Goal: Task Accomplishment & Management: Manage account settings

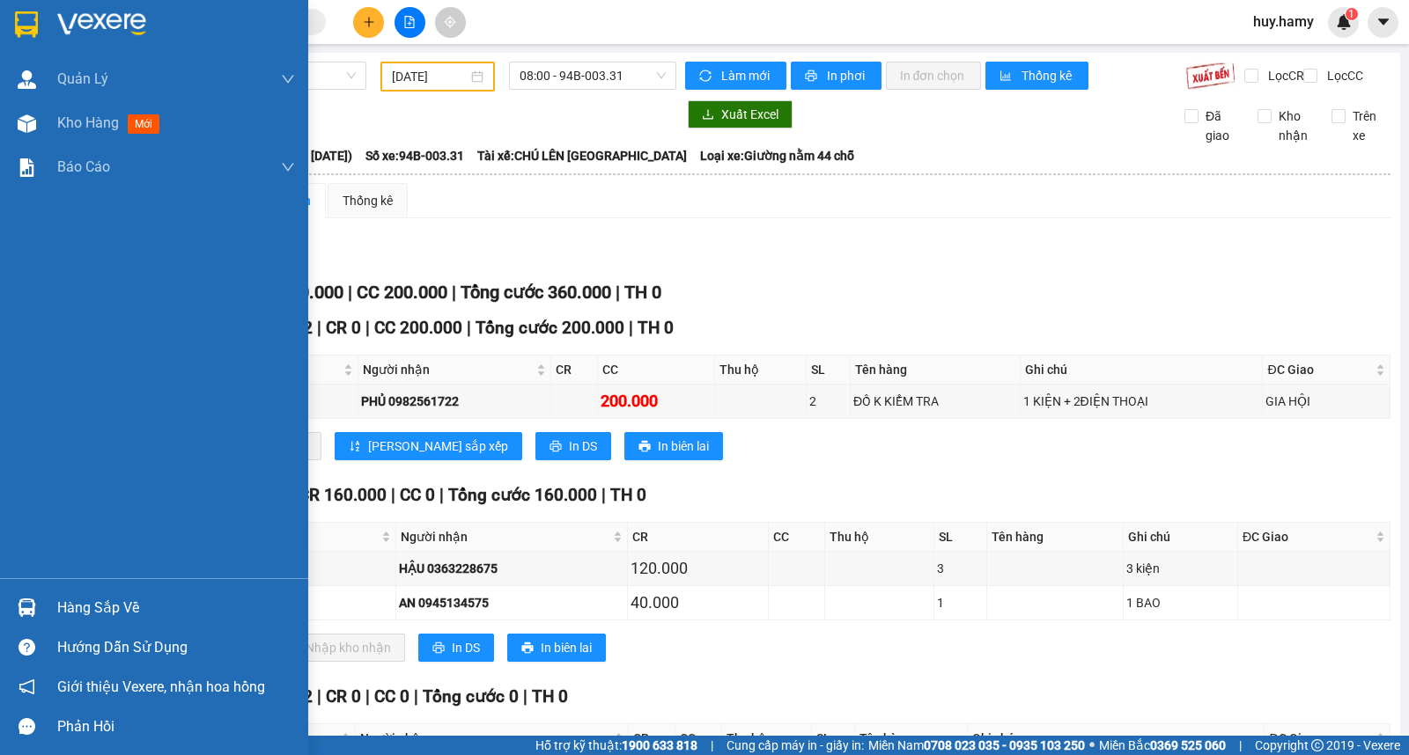
click at [63, 615] on div "Hàng sắp về" at bounding box center [176, 608] width 238 height 26
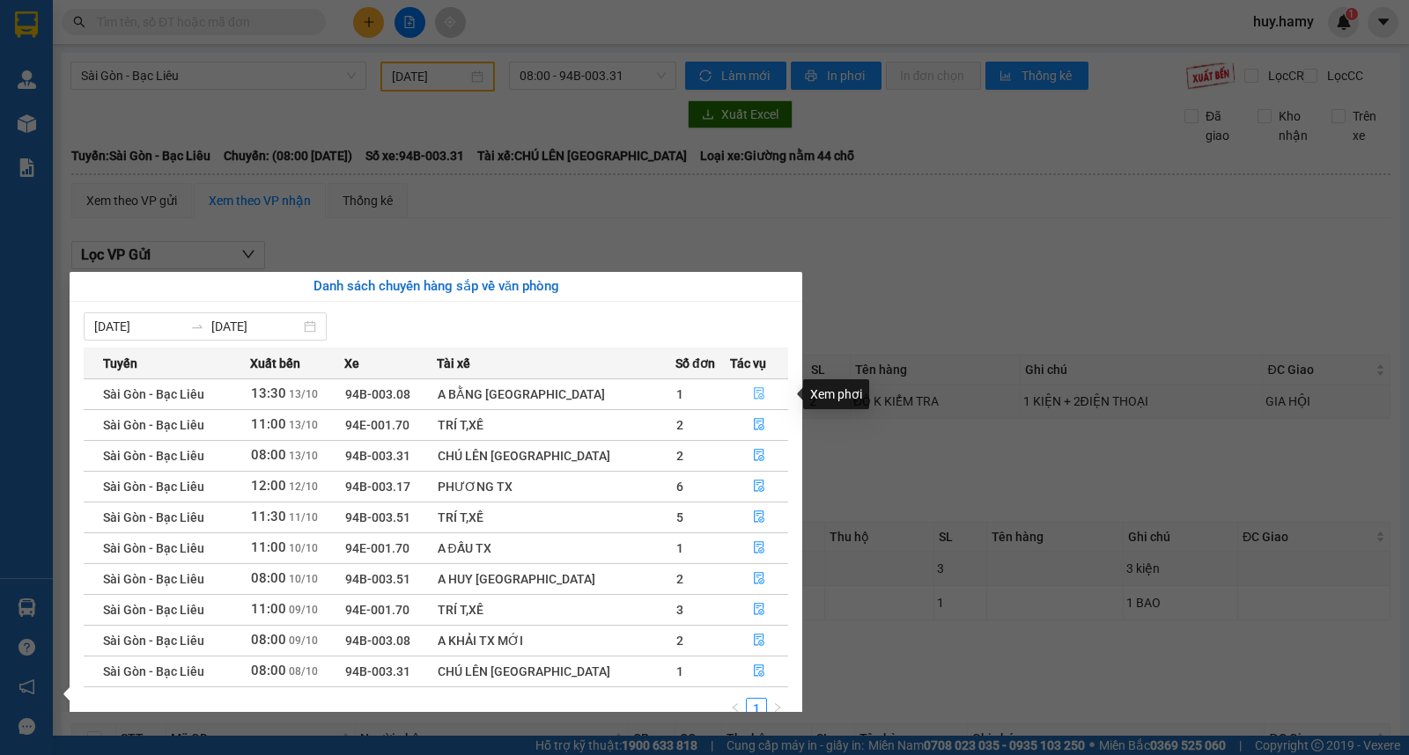
click at [749, 386] on button "button" at bounding box center [759, 394] width 56 height 28
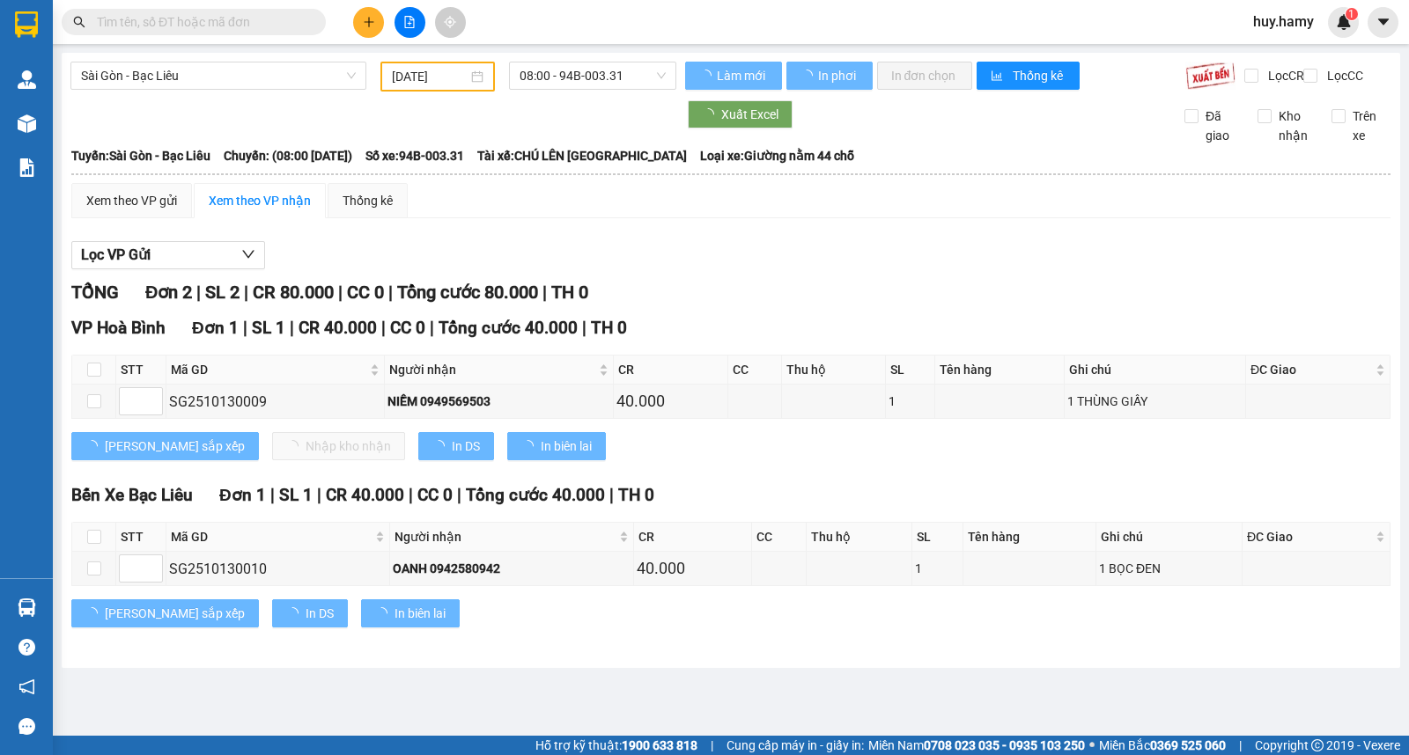
type input "13/10/2025"
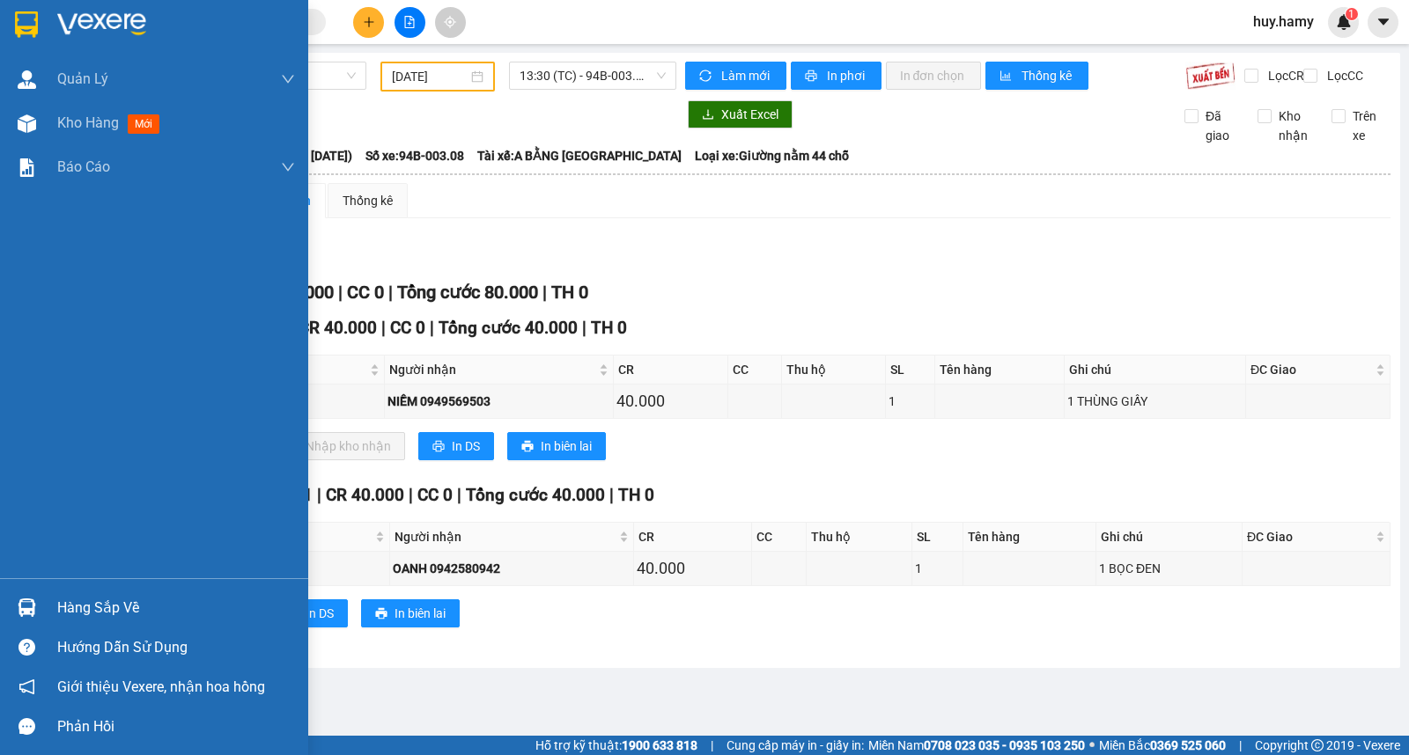
click at [72, 611] on div "Hàng sắp về" at bounding box center [176, 608] width 238 height 26
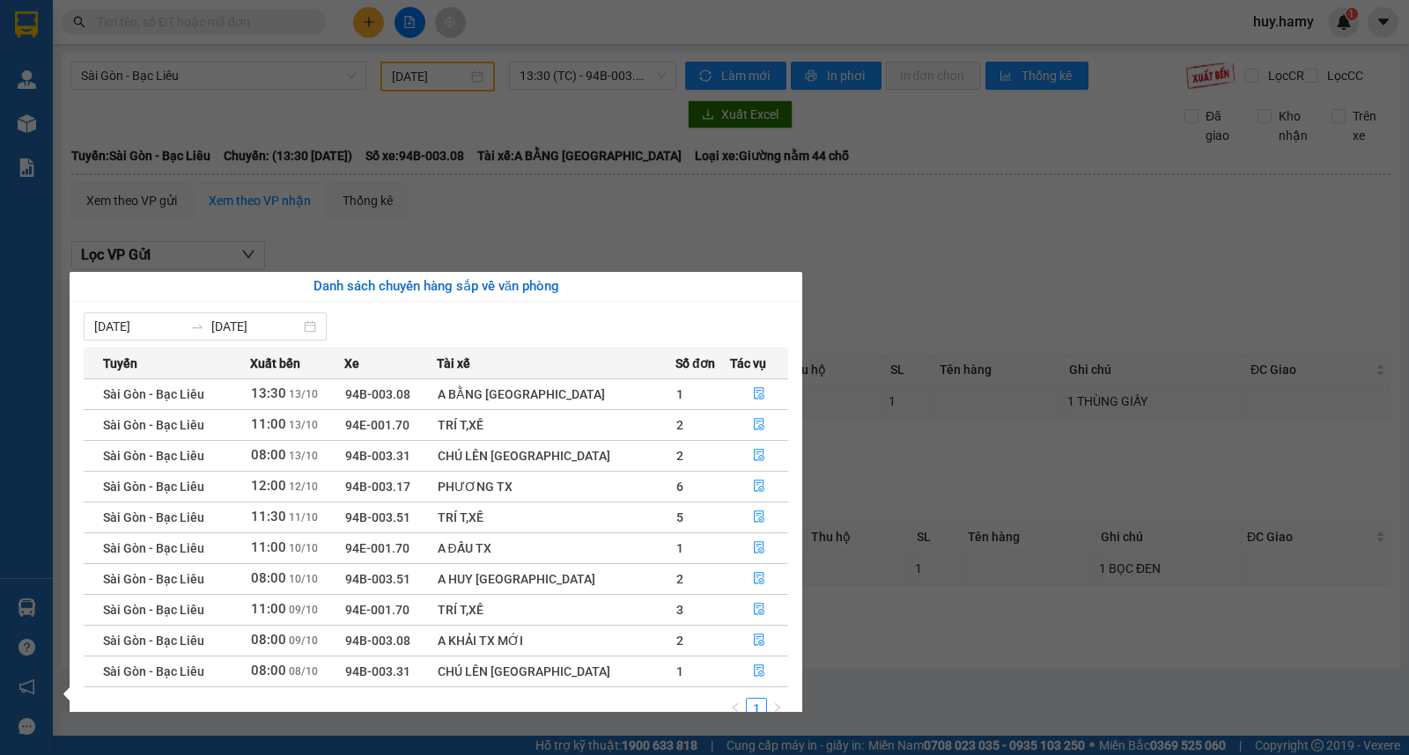
click at [899, 260] on section "Kết quả tìm kiếm ( 0 ) Bộ lọc No Data huy.hamy 1 Quản Lý Quản lý khách hàng mới…" at bounding box center [704, 377] width 1409 height 755
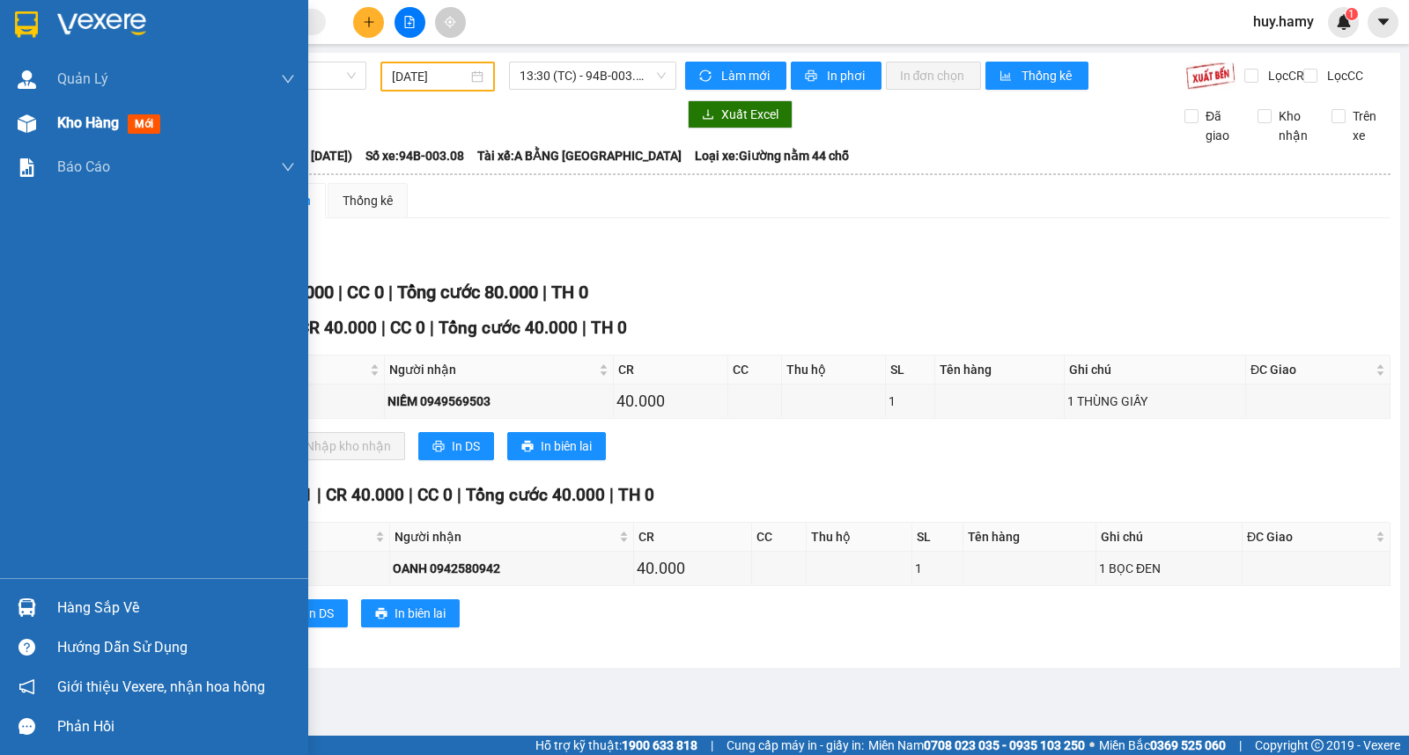
click at [63, 117] on span "Kho hàng" at bounding box center [88, 122] width 62 height 17
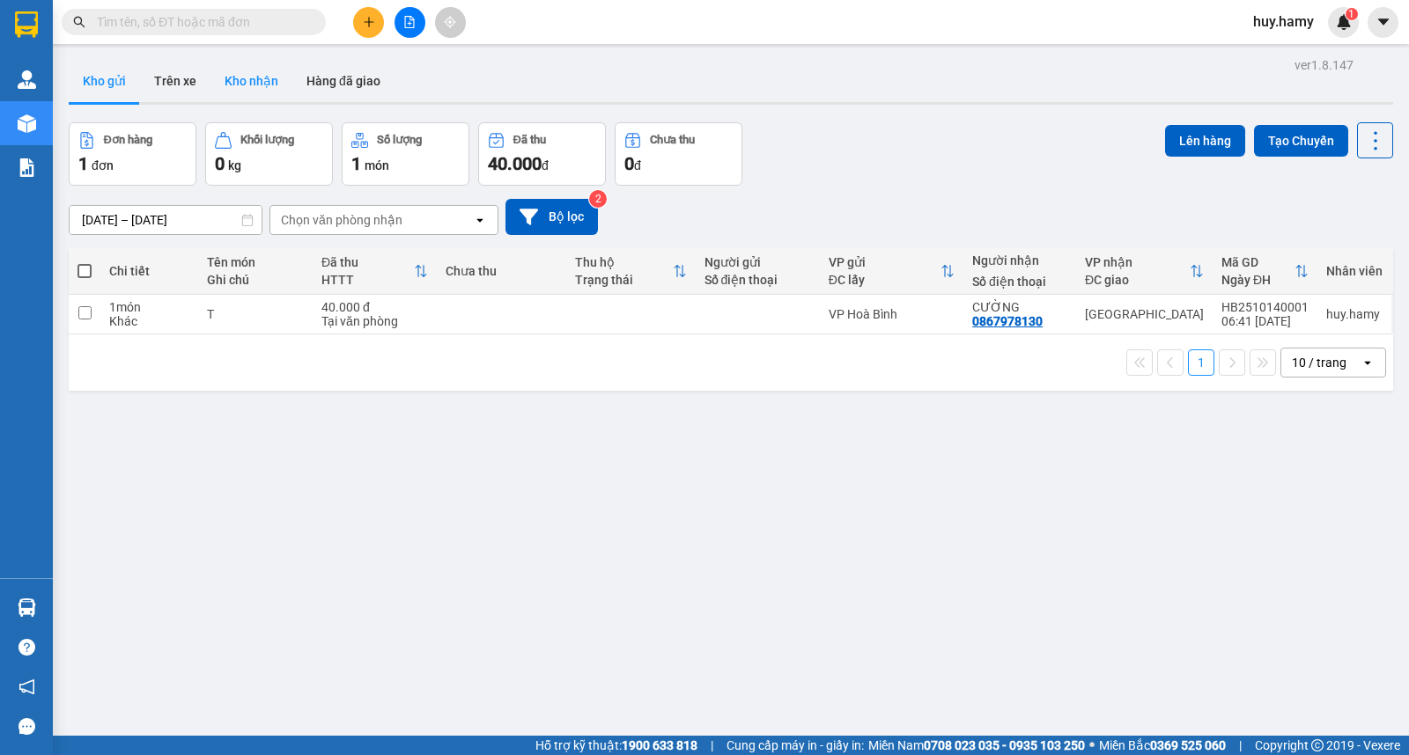
click at [248, 71] on button "Kho nhận" at bounding box center [251, 81] width 82 height 42
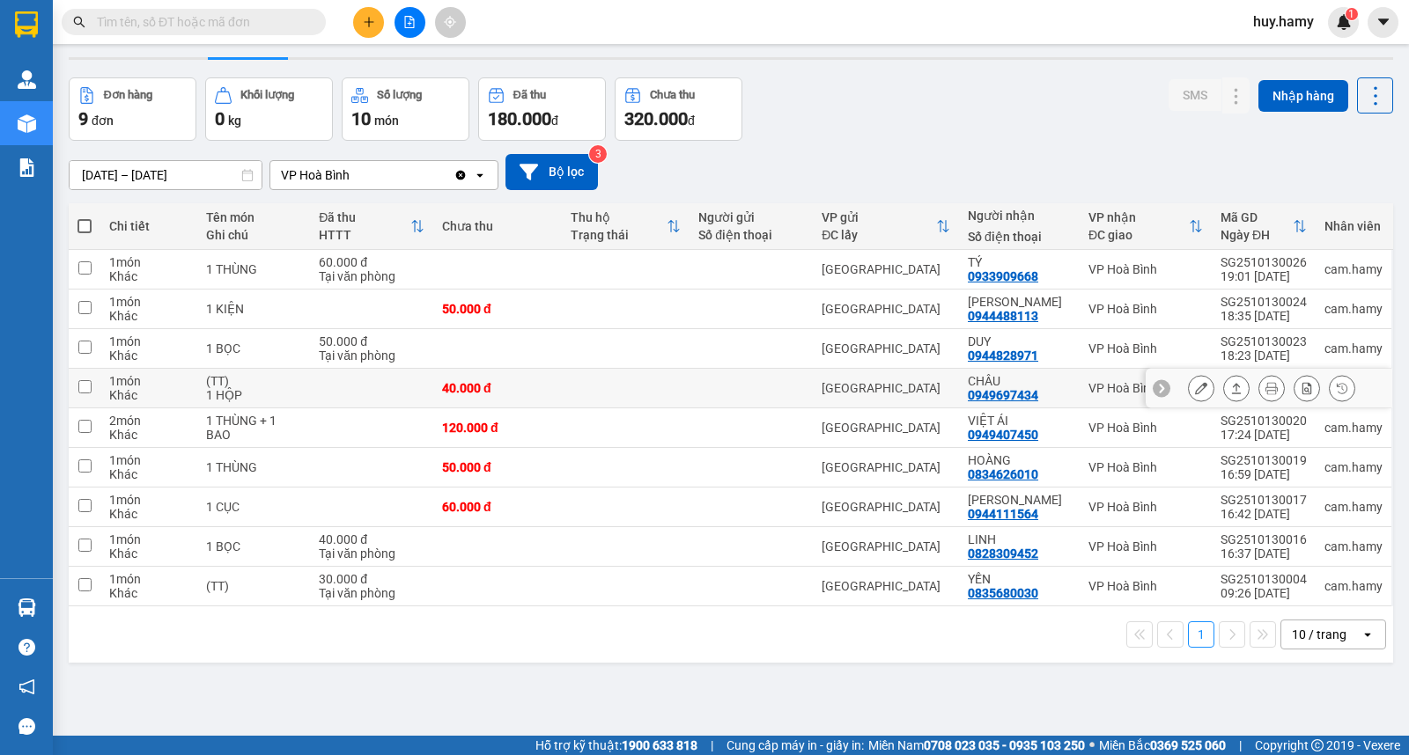
scroll to position [81, 0]
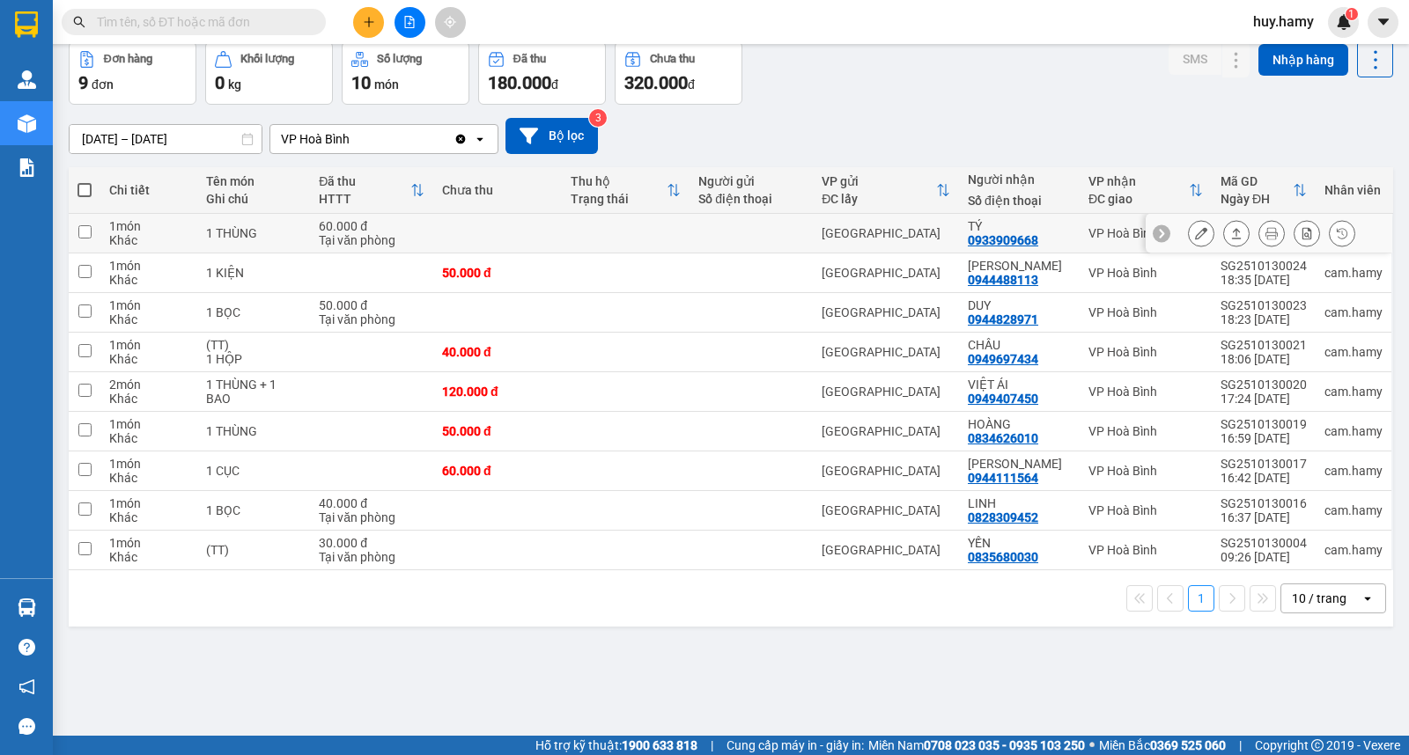
click at [81, 232] on input "checkbox" at bounding box center [84, 231] width 13 height 13
checkbox input "true"
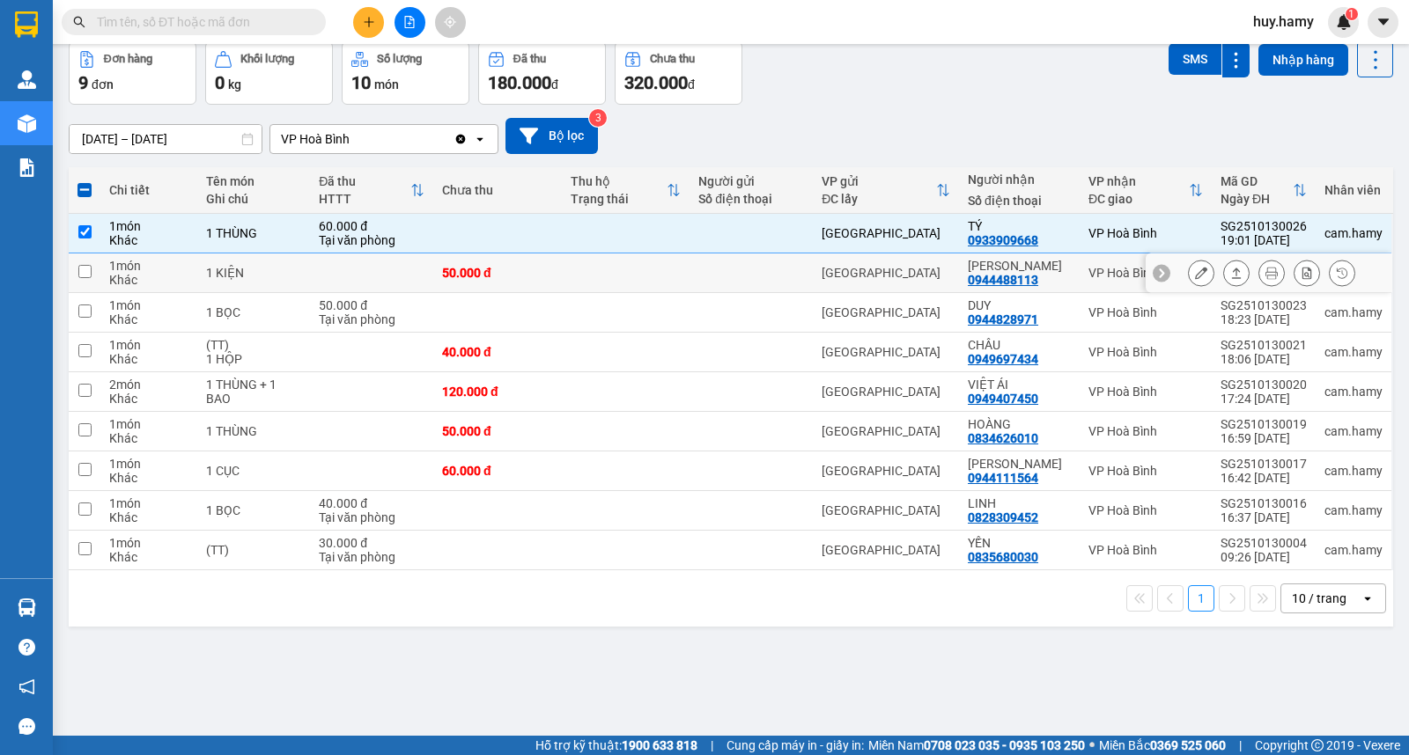
click at [81, 271] on input "checkbox" at bounding box center [84, 271] width 13 height 13
checkbox input "true"
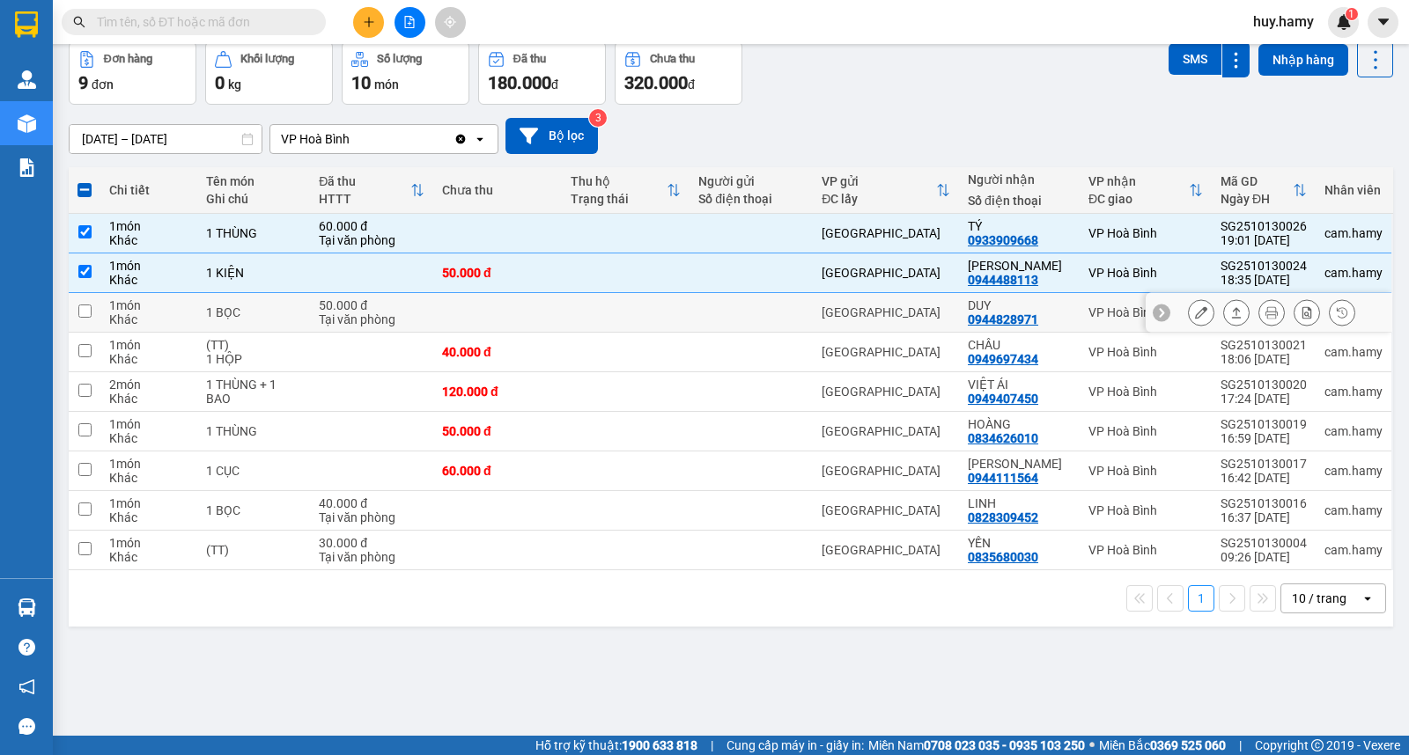
click at [78, 314] on input "checkbox" at bounding box center [84, 311] width 13 height 13
checkbox input "true"
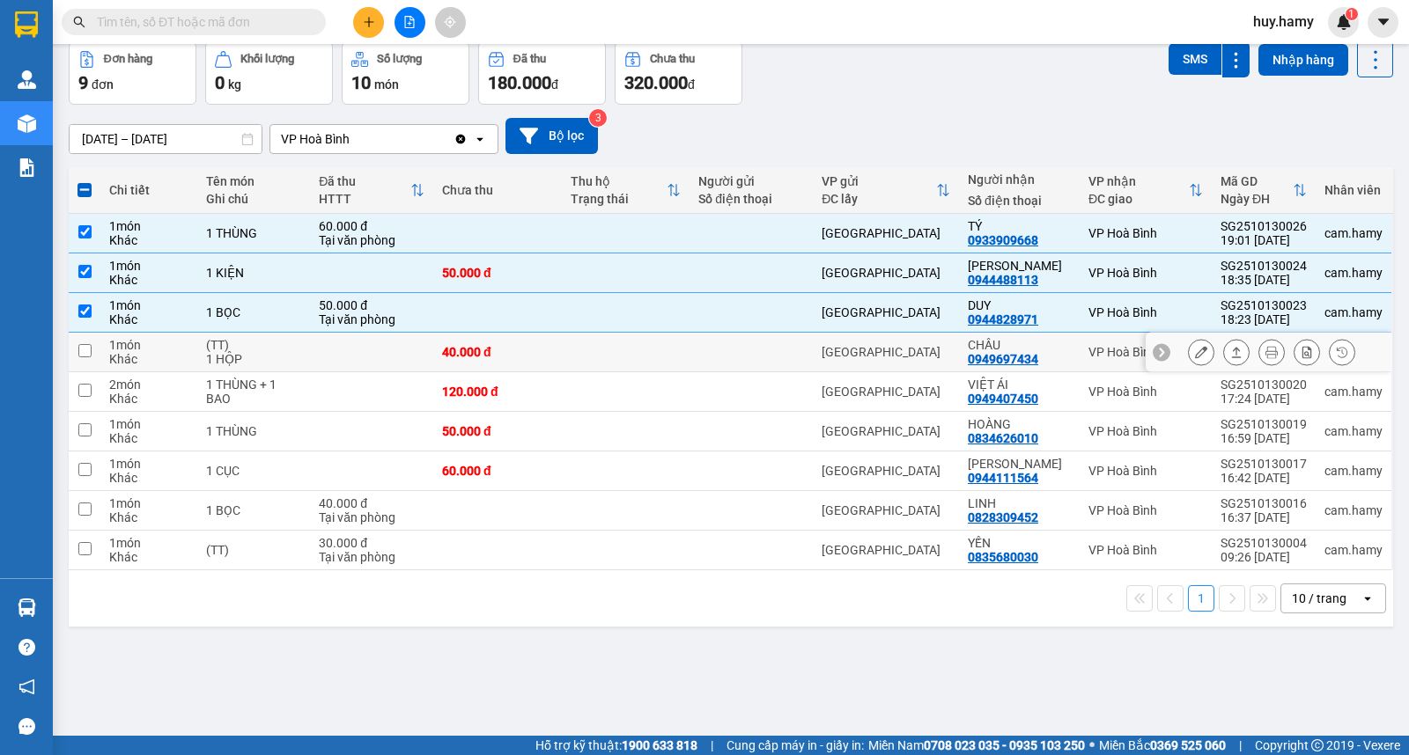
click at [83, 352] on input "checkbox" at bounding box center [84, 350] width 13 height 13
checkbox input "true"
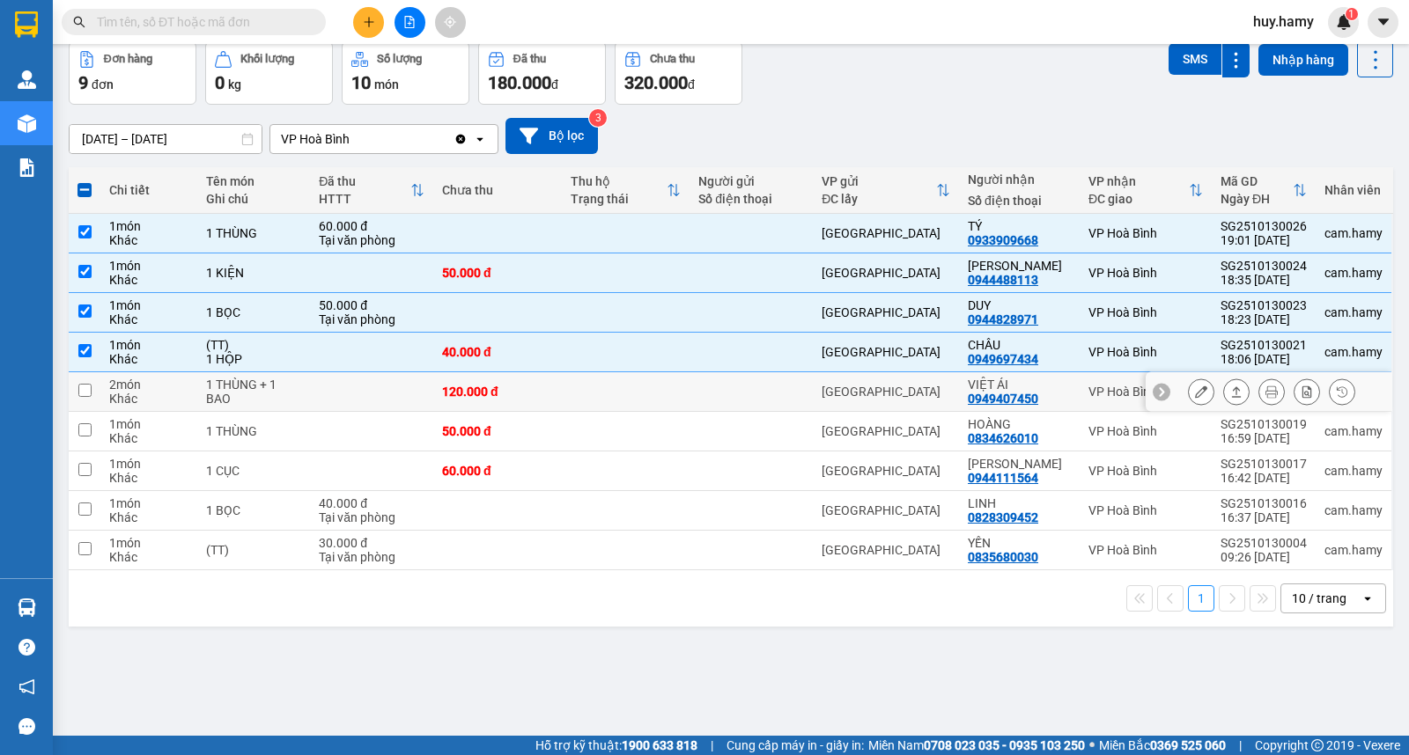
click at [83, 396] on input "checkbox" at bounding box center [84, 390] width 13 height 13
checkbox input "true"
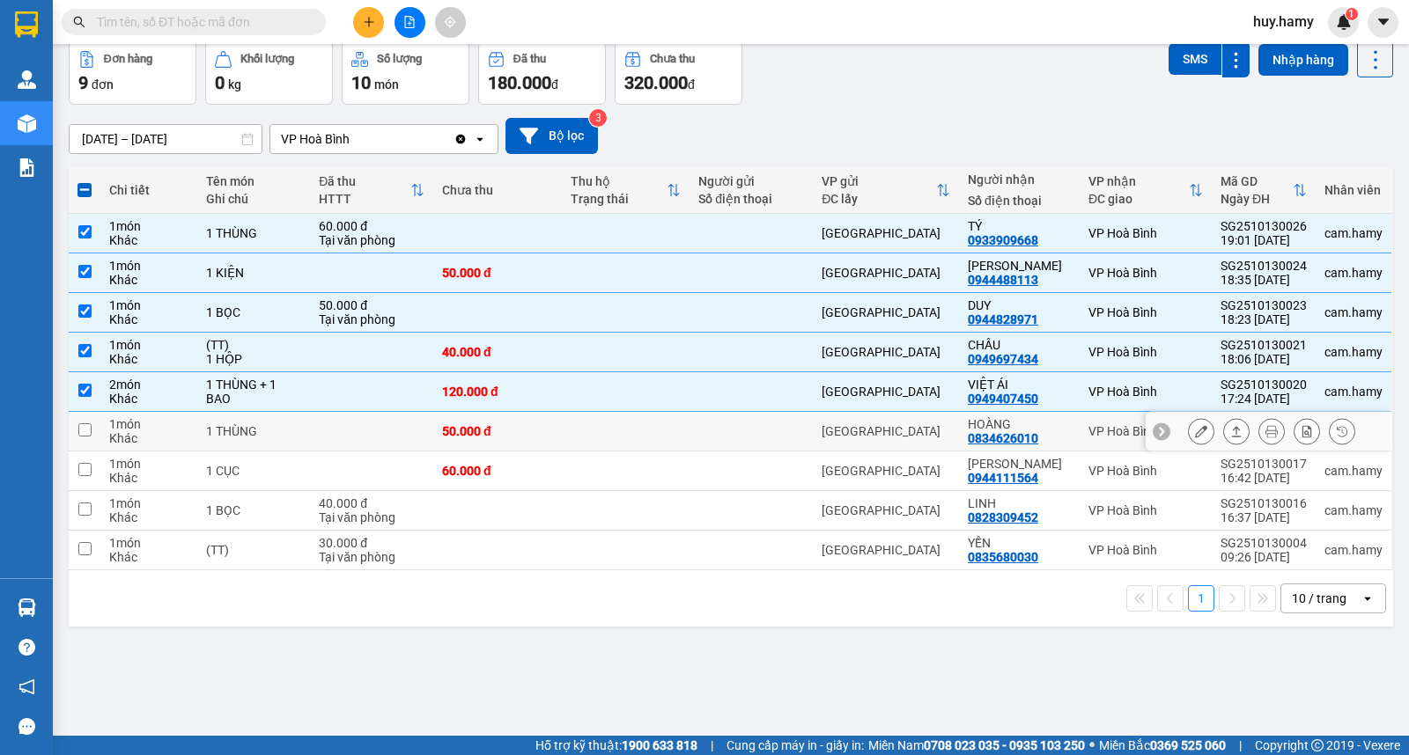
click at [81, 423] on input "checkbox" at bounding box center [84, 429] width 13 height 13
checkbox input "true"
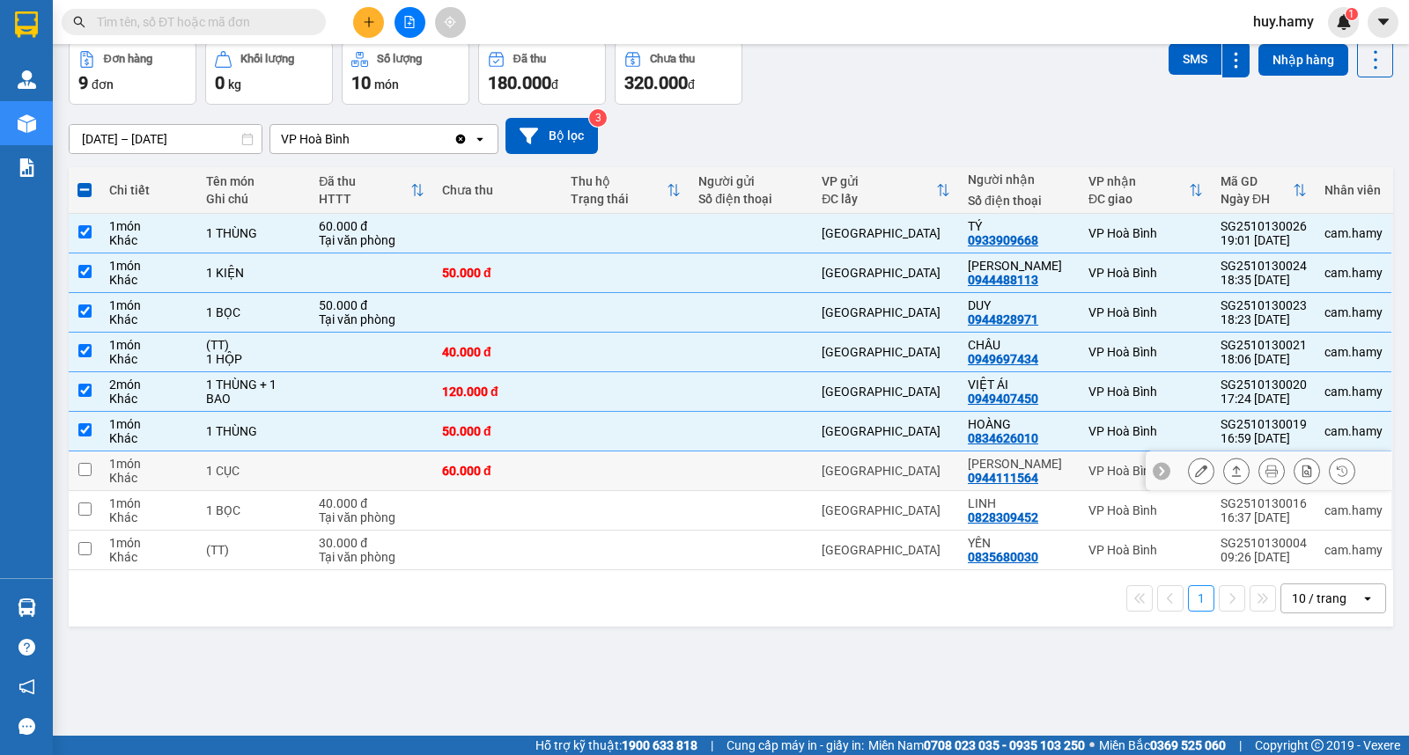
click at [82, 468] on input "checkbox" at bounding box center [84, 469] width 13 height 13
checkbox input "true"
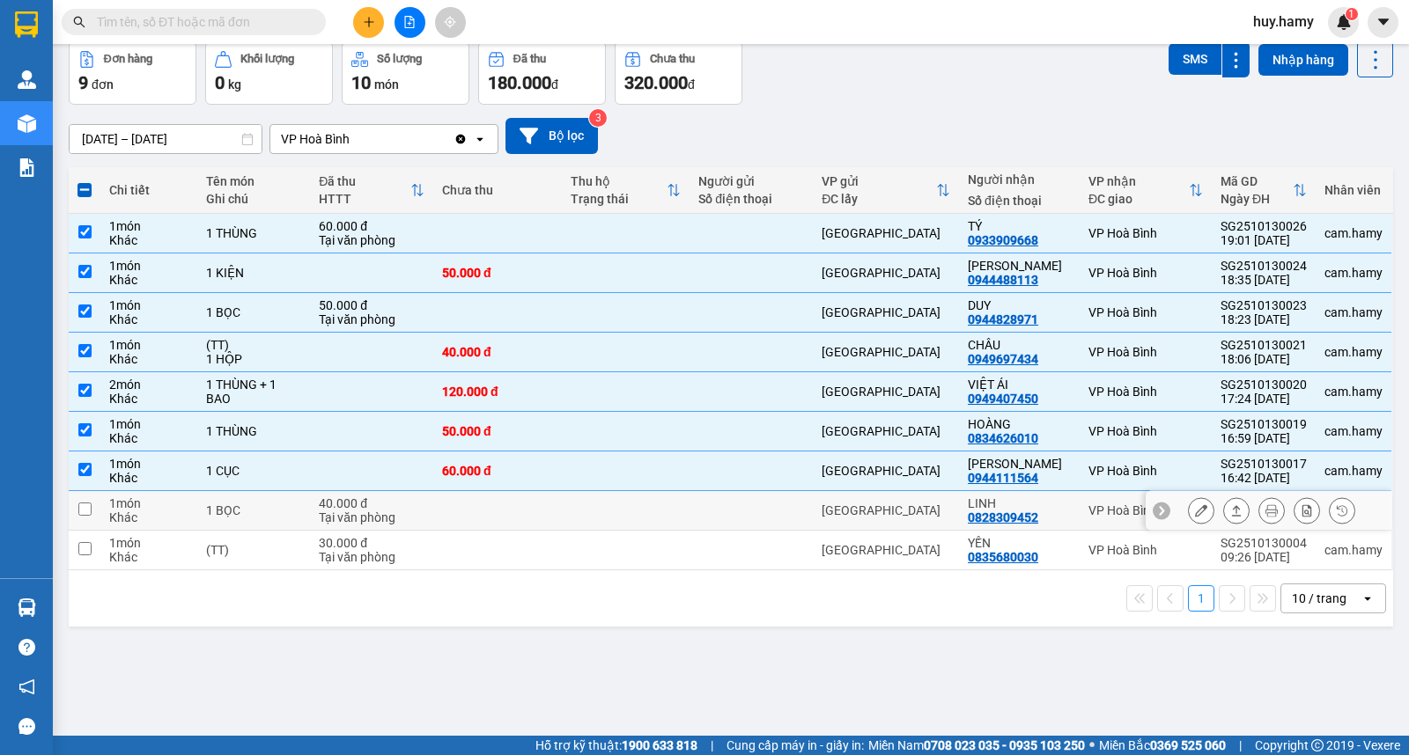
click at [82, 511] on input "checkbox" at bounding box center [84, 509] width 13 height 13
checkbox input "true"
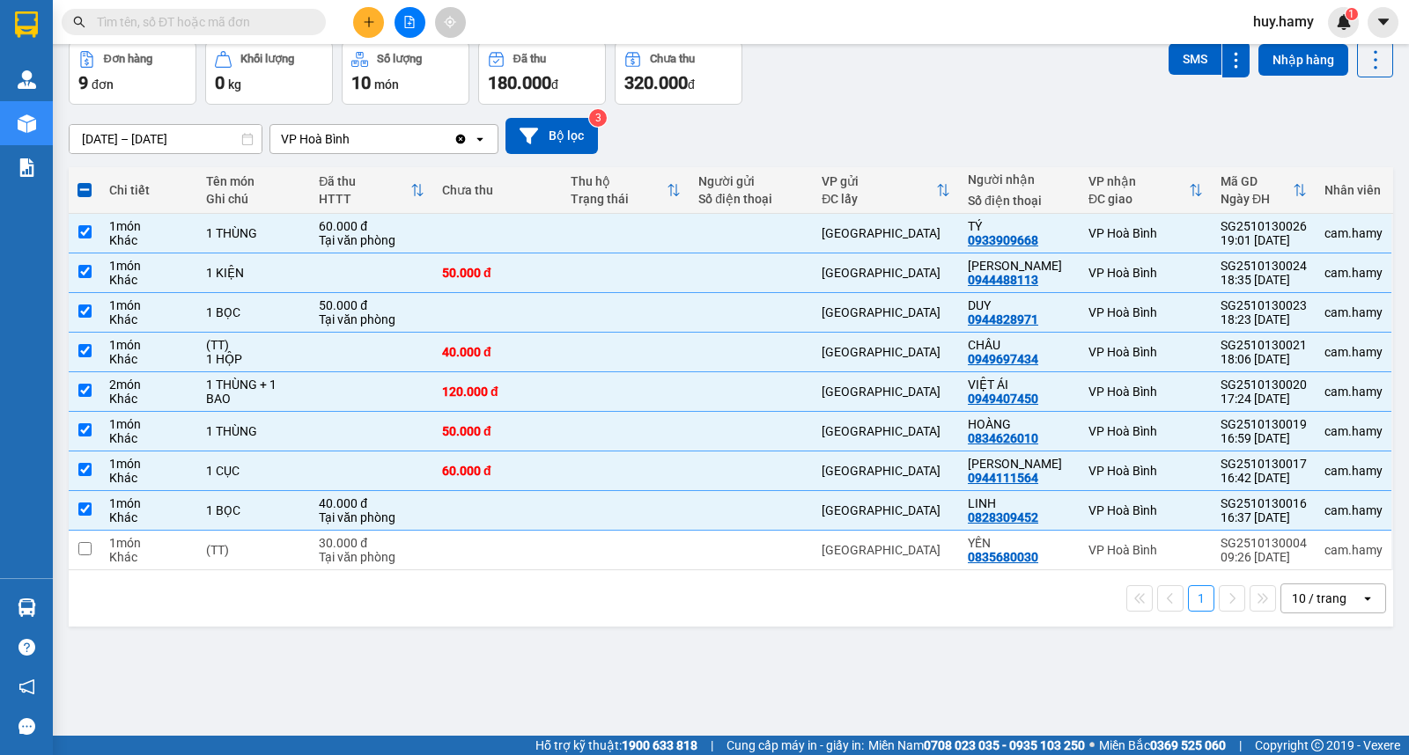
click at [85, 188] on span at bounding box center [84, 190] width 14 height 14
click at [85, 181] on input "checkbox" at bounding box center [85, 181] width 0 height 0
checkbox input "true"
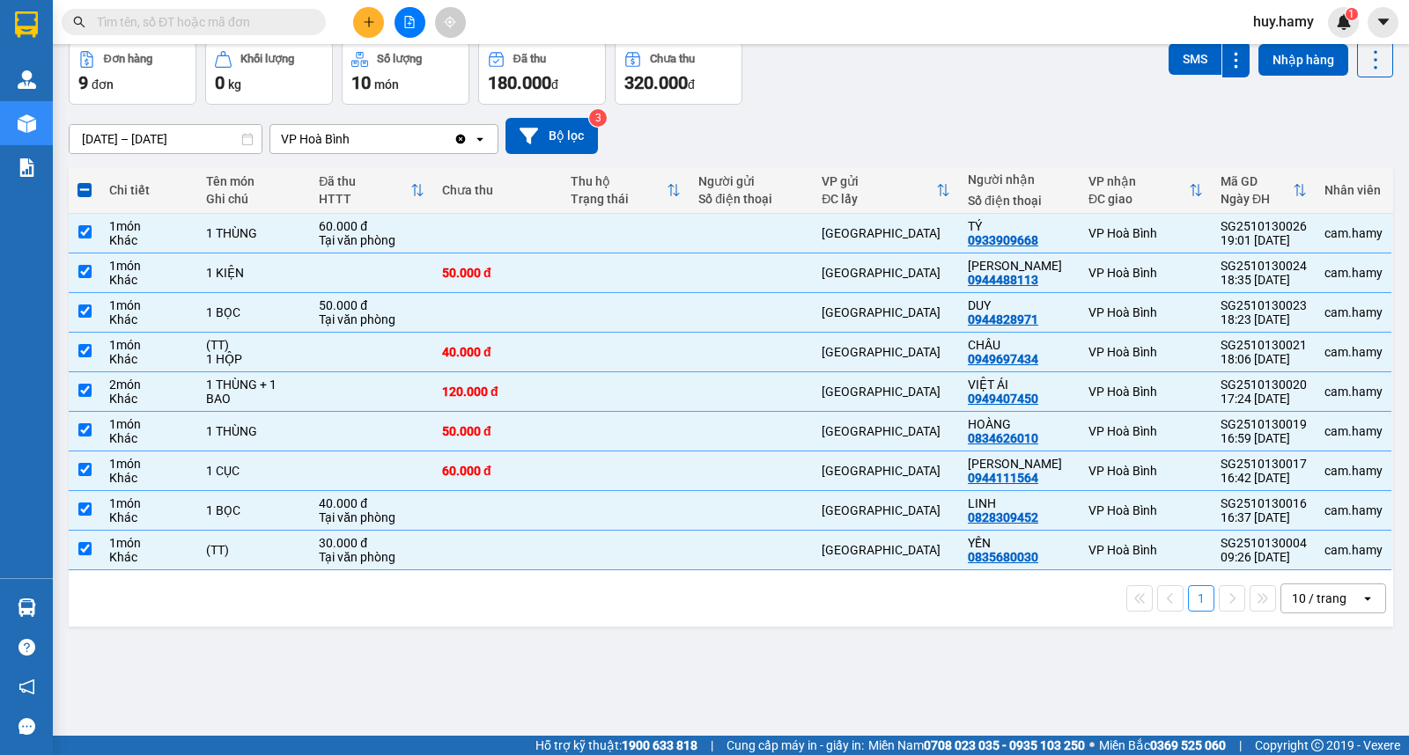
click at [85, 188] on span at bounding box center [84, 190] width 14 height 14
click at [85, 181] on input "checkbox" at bounding box center [85, 181] width 0 height 0
checkbox input "false"
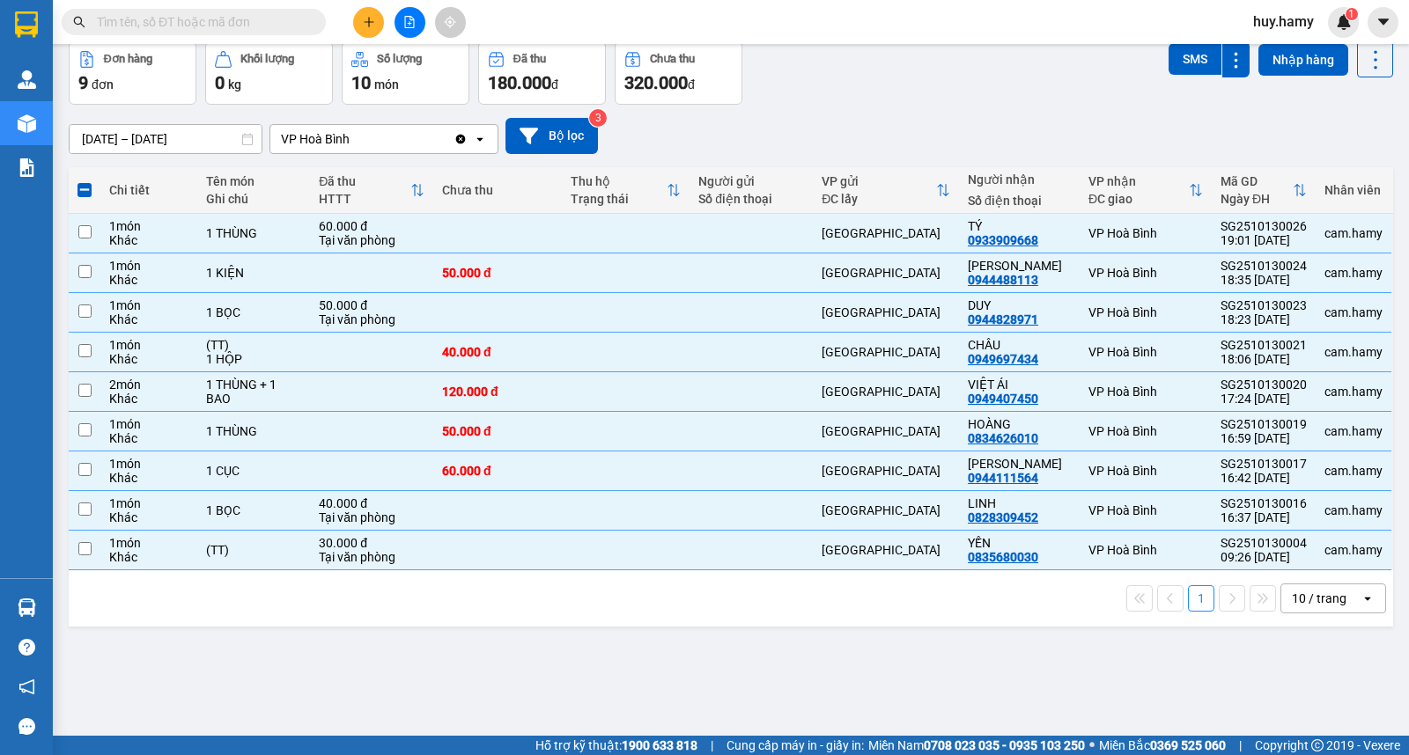
checkbox input "false"
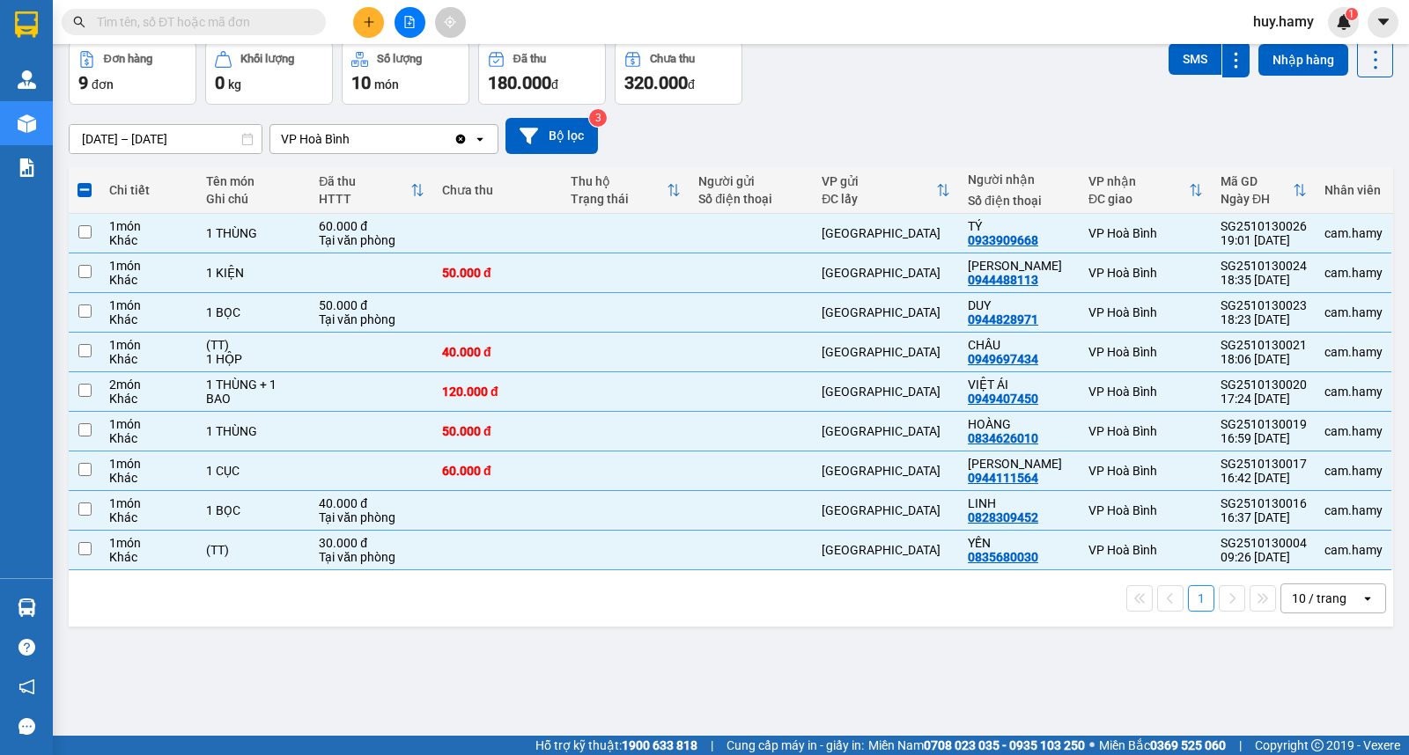
checkbox input "false"
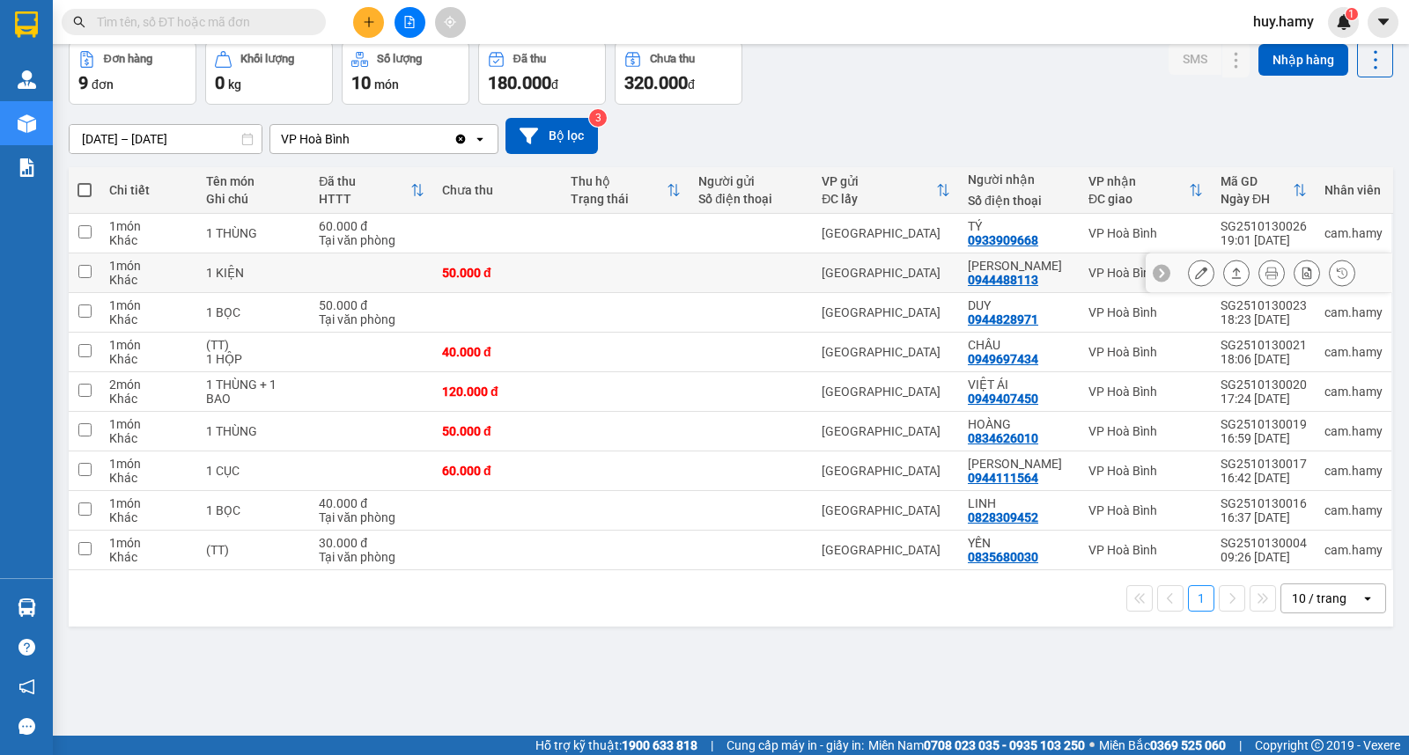
click at [1192, 269] on button at bounding box center [1201, 273] width 25 height 31
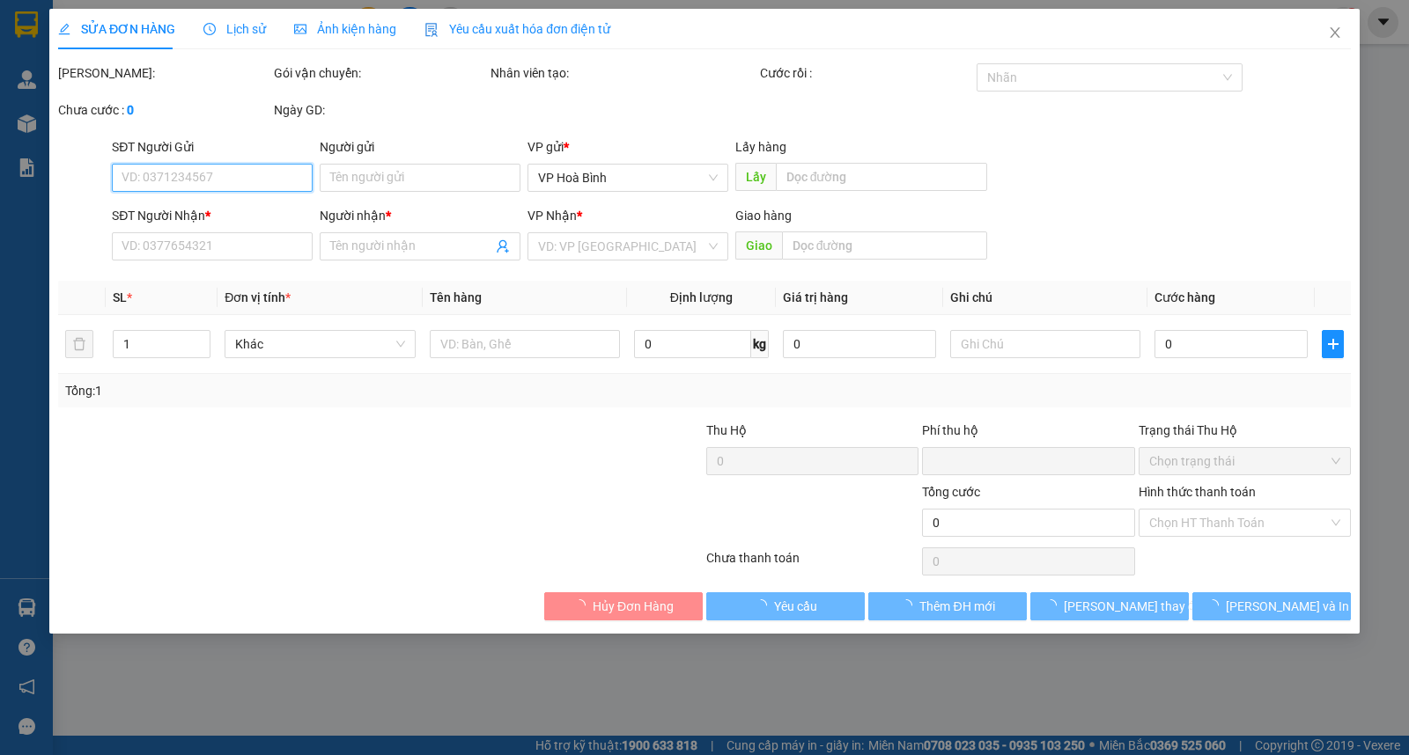
type input "0944488113"
type input "[PERSON_NAME]"
type input "0"
type input "50.000"
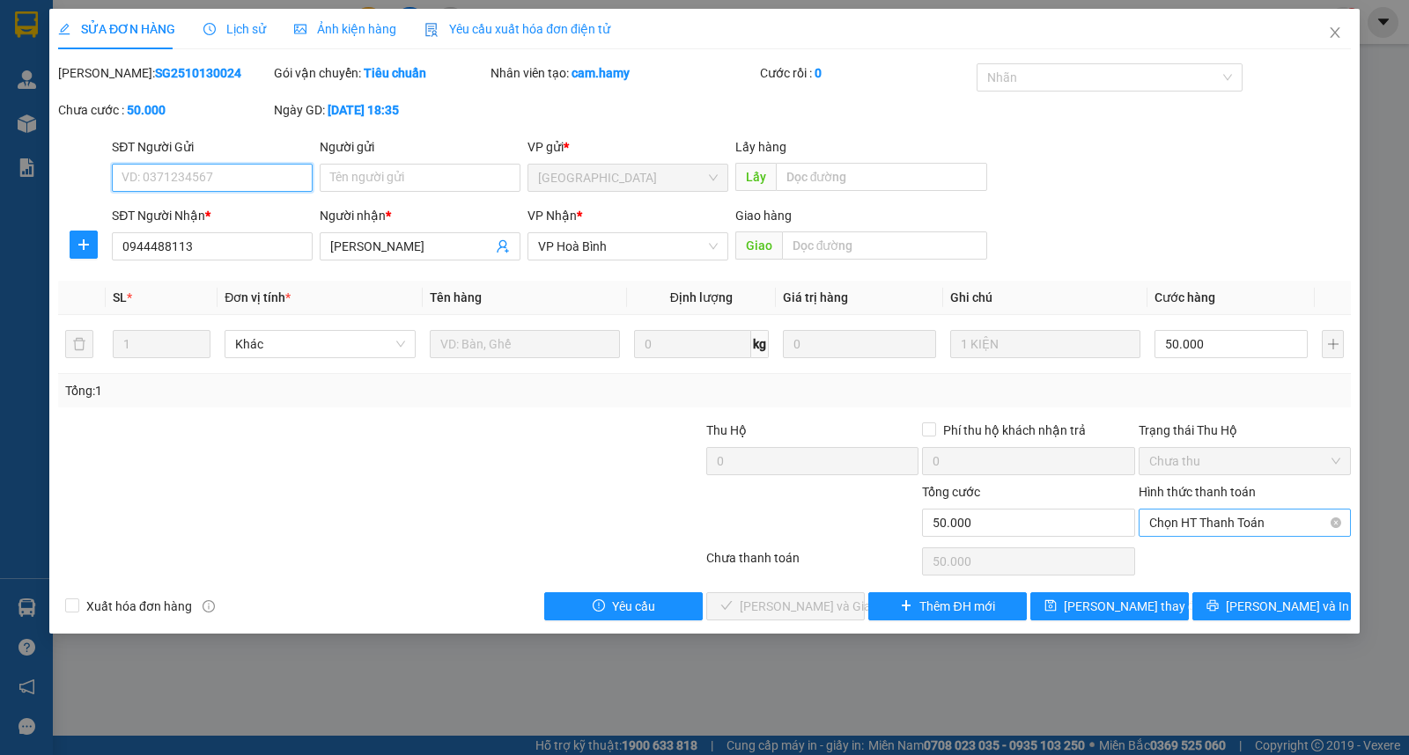
click at [1197, 526] on span "Chọn HT Thanh Toán" at bounding box center [1244, 523] width 191 height 26
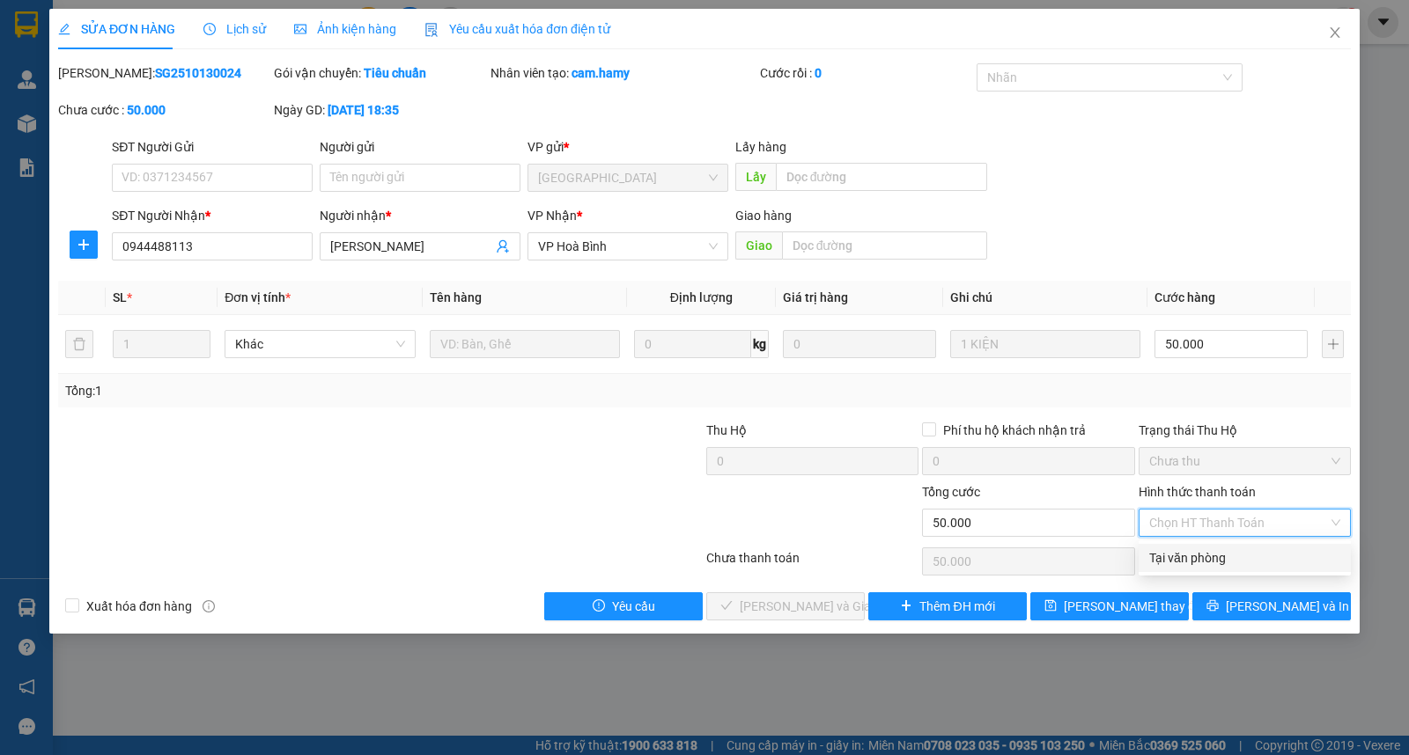
click at [1203, 557] on div "Tại văn phòng" at bounding box center [1244, 557] width 191 height 19
type input "0"
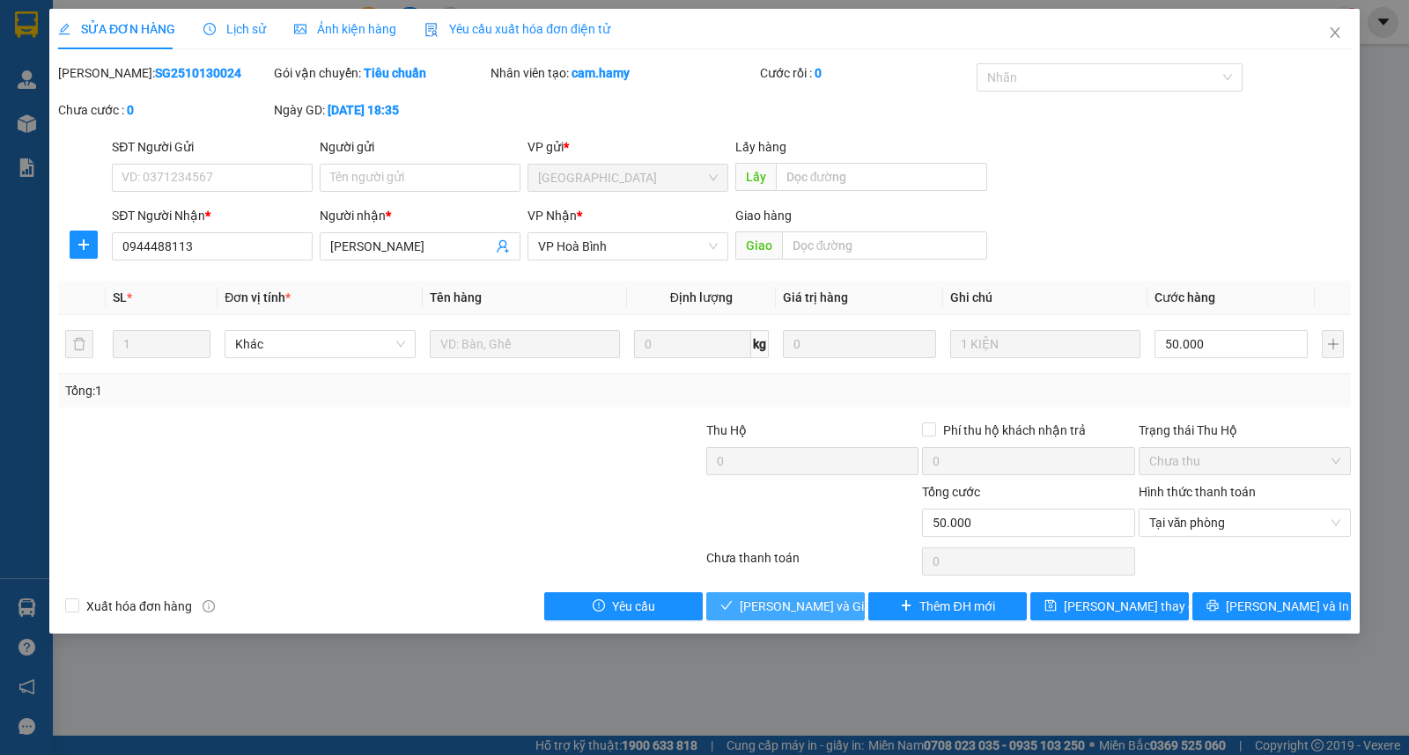
click at [794, 608] on span "[PERSON_NAME] và Giao hàng" at bounding box center [824, 606] width 169 height 19
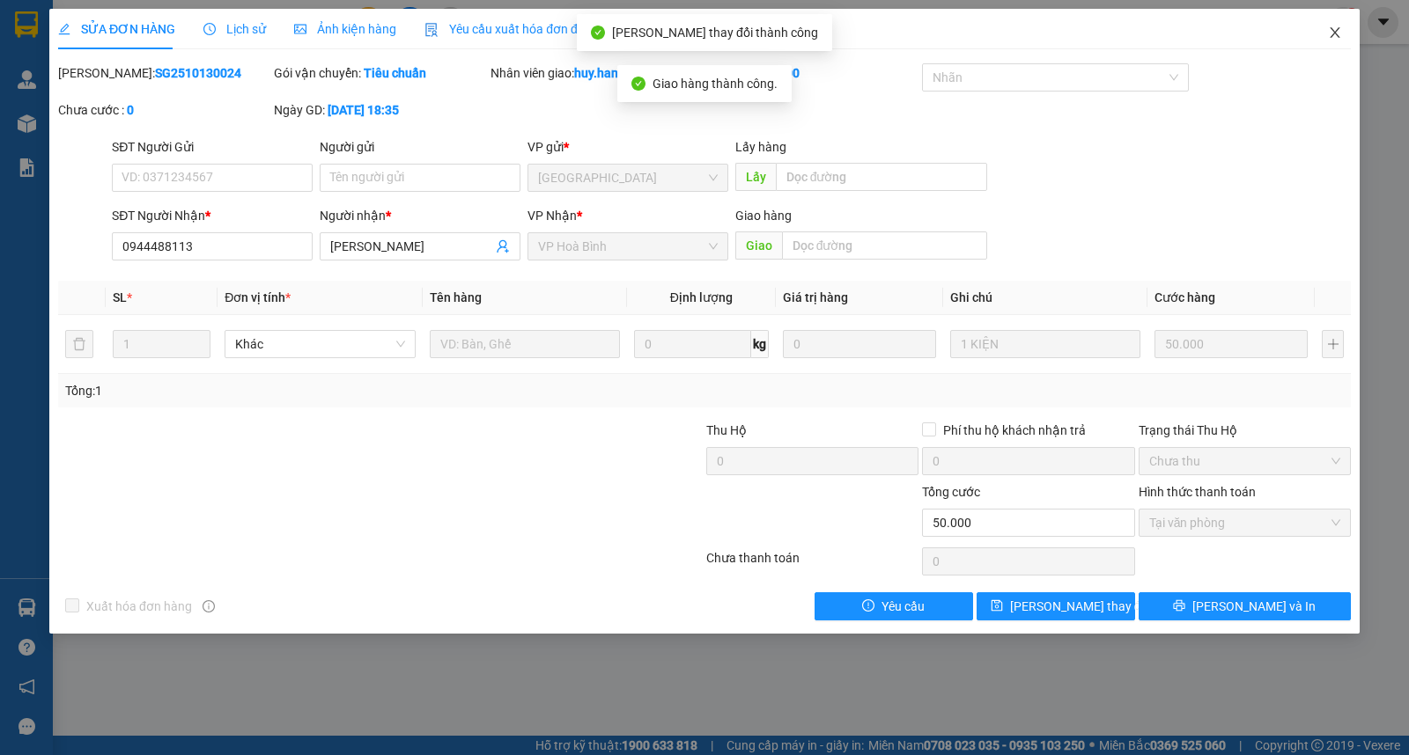
click at [1333, 25] on span "Close" at bounding box center [1334, 33] width 49 height 49
